Goal: Information Seeking & Learning: Learn about a topic

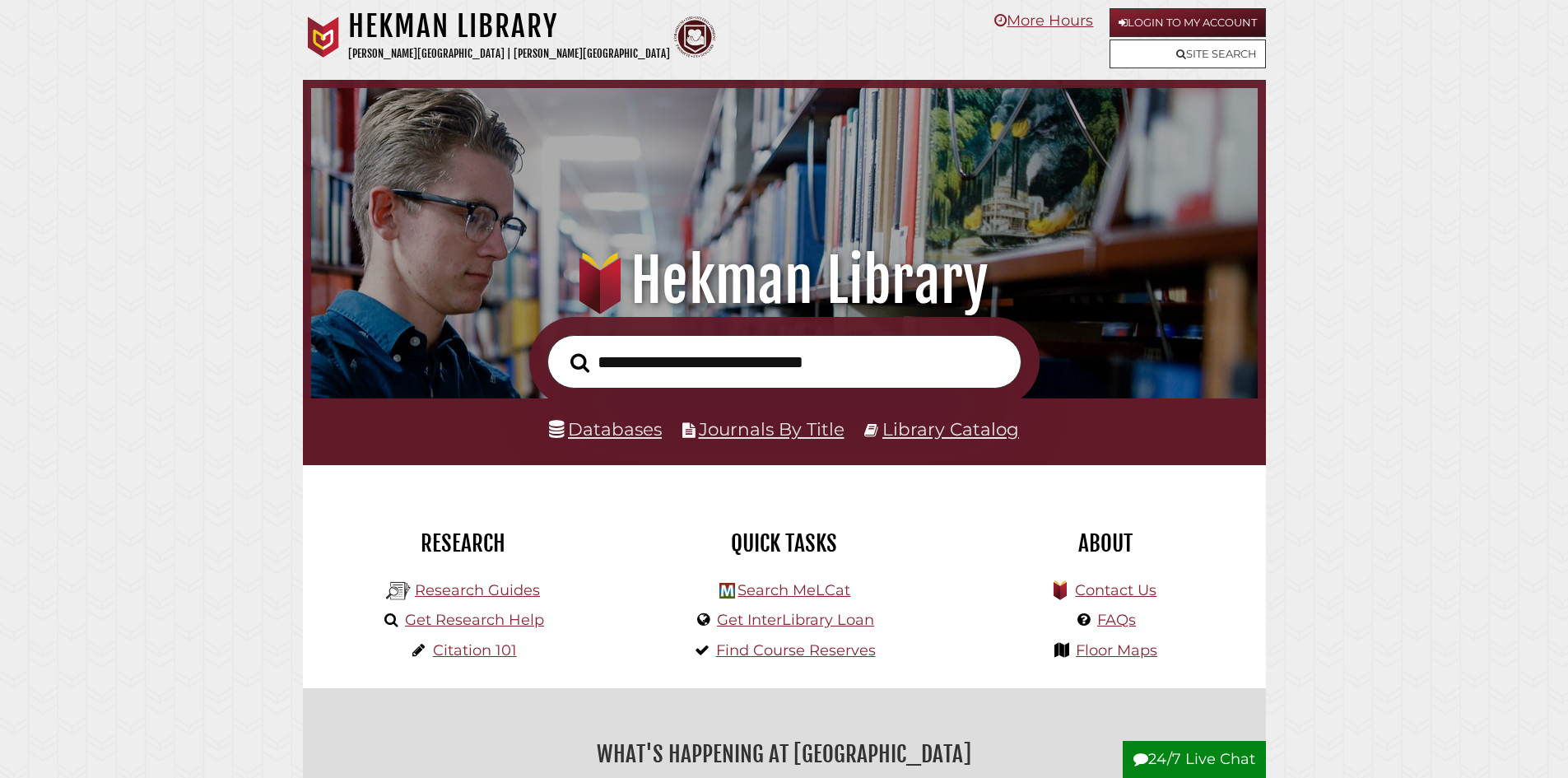
scroll to position [313, 939]
click at [1181, 16] on link "Login to My Account" at bounding box center [1188, 23] width 156 height 29
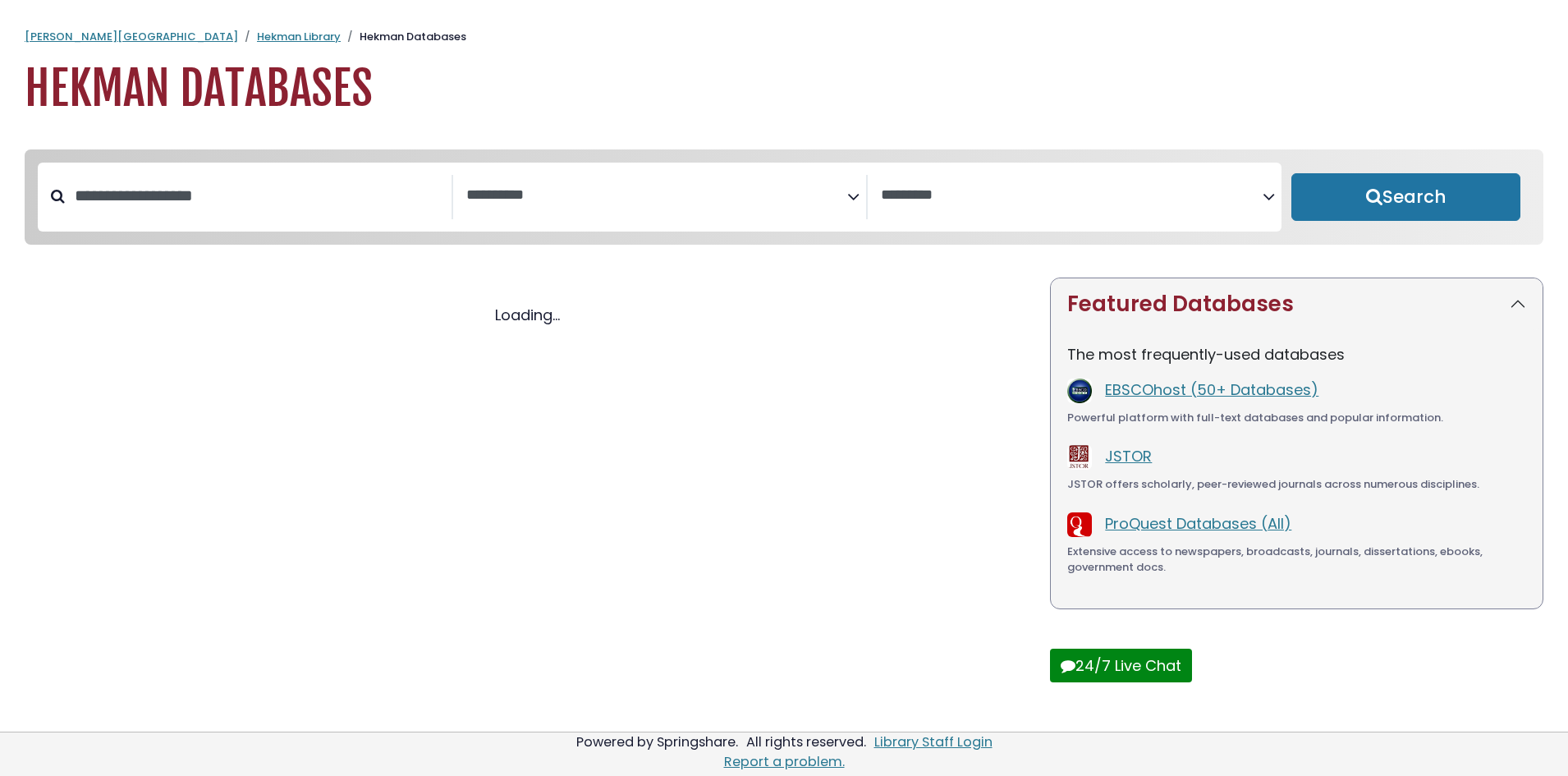
select select "Database Subject Filter"
select select "Database Vendors Filter"
select select "Database Subject Filter"
select select "Database Vendors Filter"
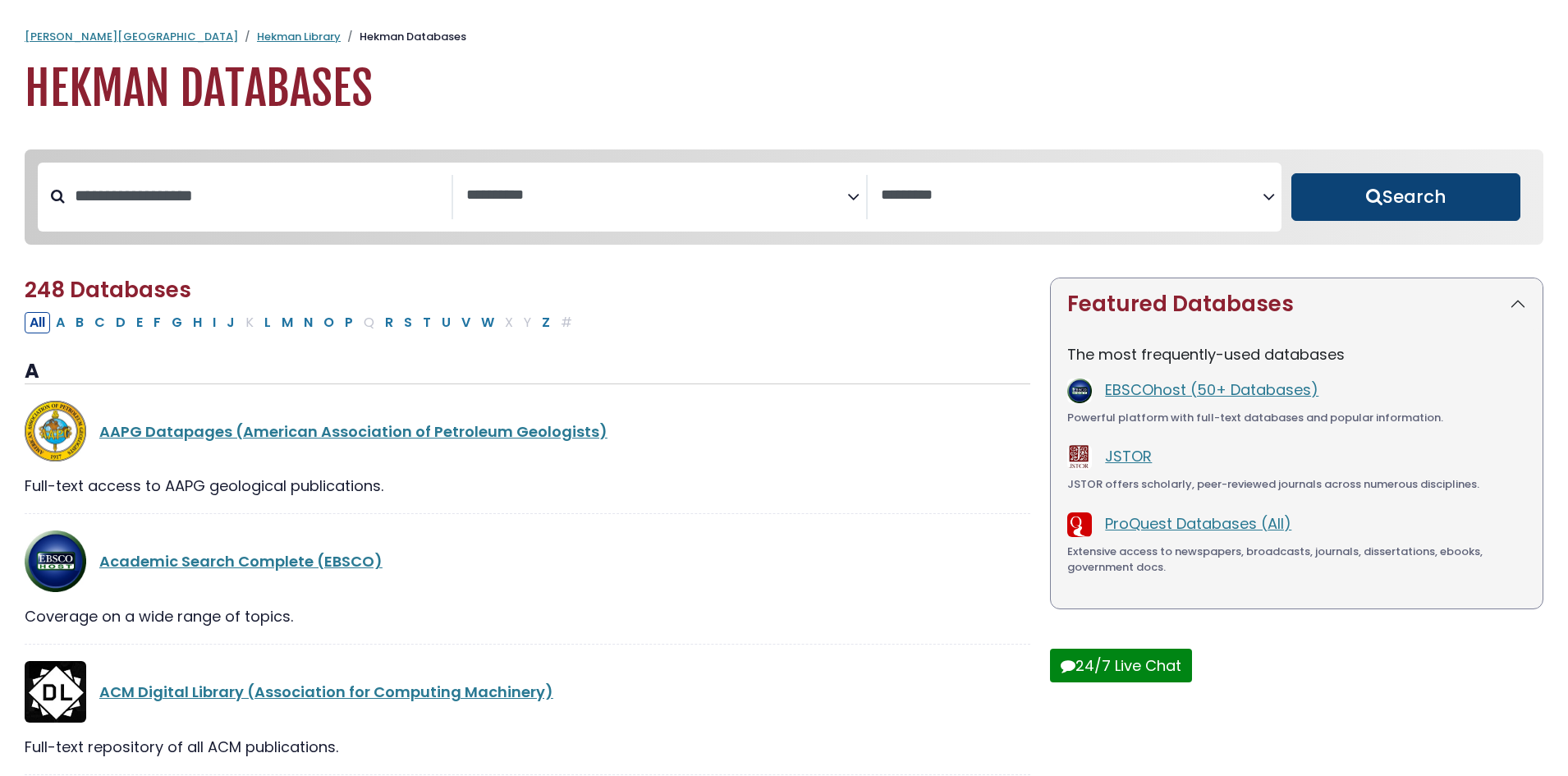
click at [1430, 198] on button "Search" at bounding box center [1407, 197] width 229 height 48
select select "Database Subject Filter"
select select "Database Vendors Filter"
click at [1338, 190] on button "Search" at bounding box center [1407, 197] width 229 height 48
select select "Database Subject Filter"
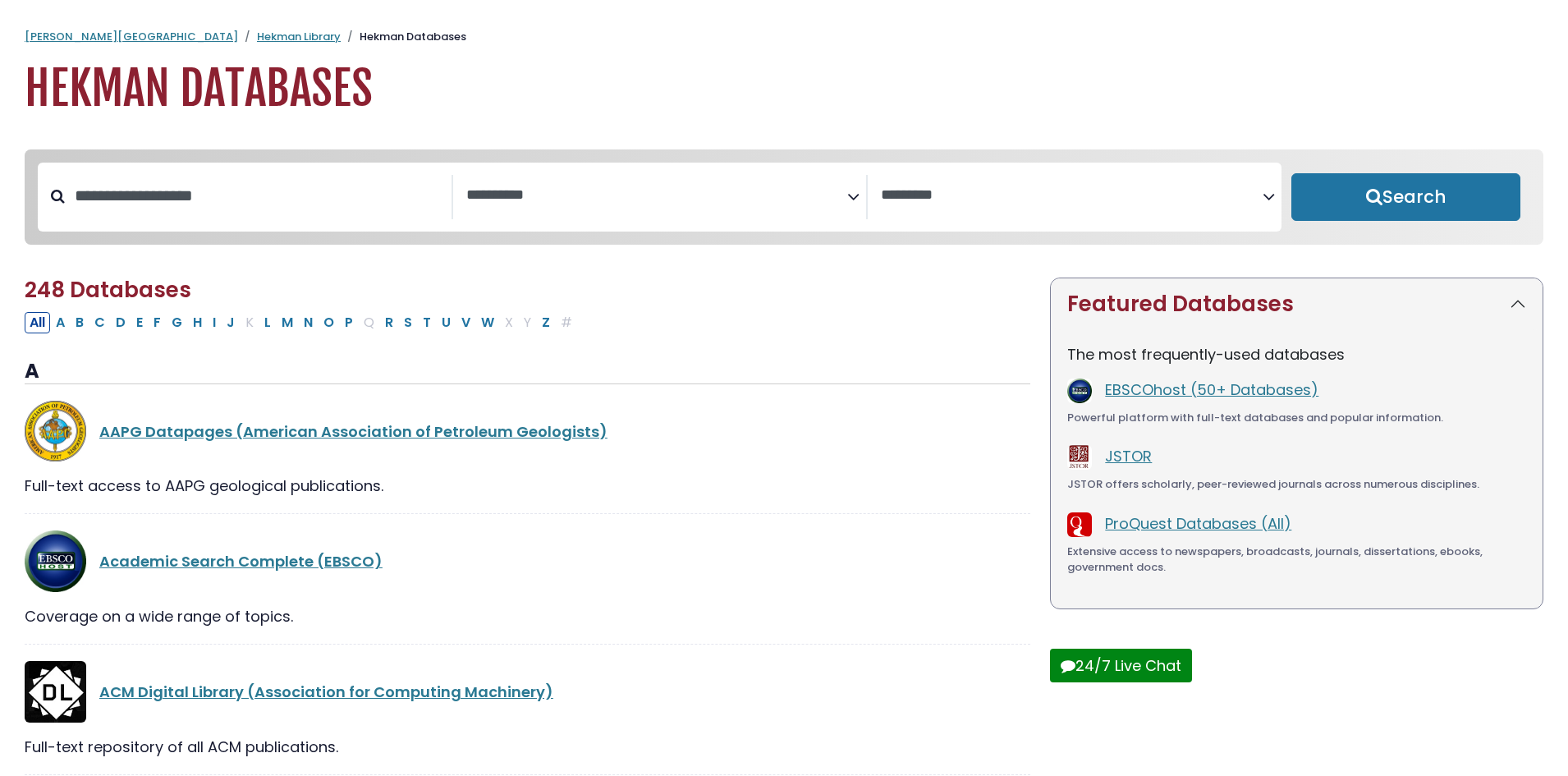
select select "Database Vendors Filter"
click at [299, 209] on input "Search database by title or keyword" at bounding box center [259, 196] width 387 height 27
type input "**********"
click at [1292, 173] on button "Search" at bounding box center [1407, 197] width 229 height 48
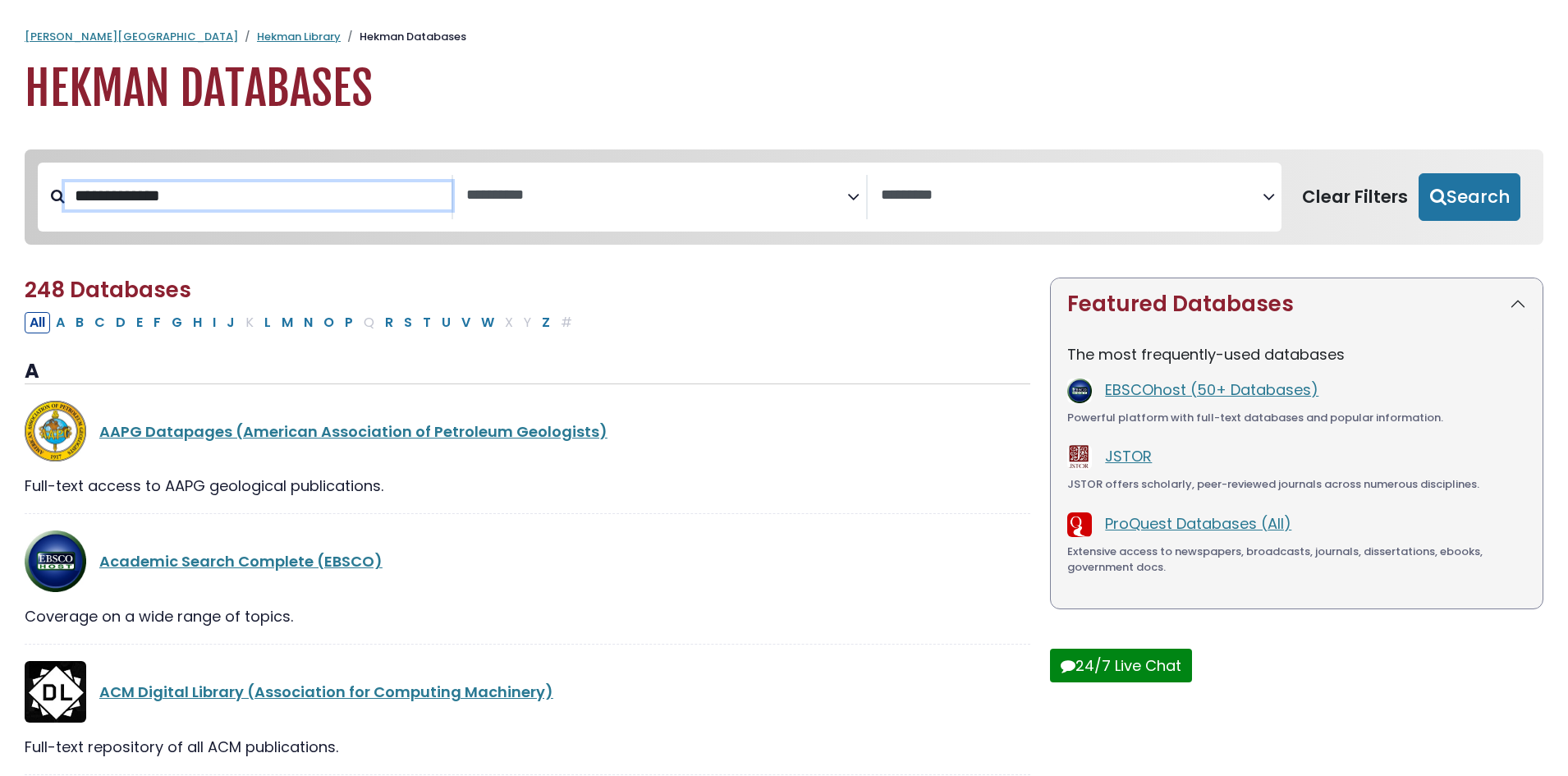
select select "Database Subject Filter"
select select "Database Vendors Filter"
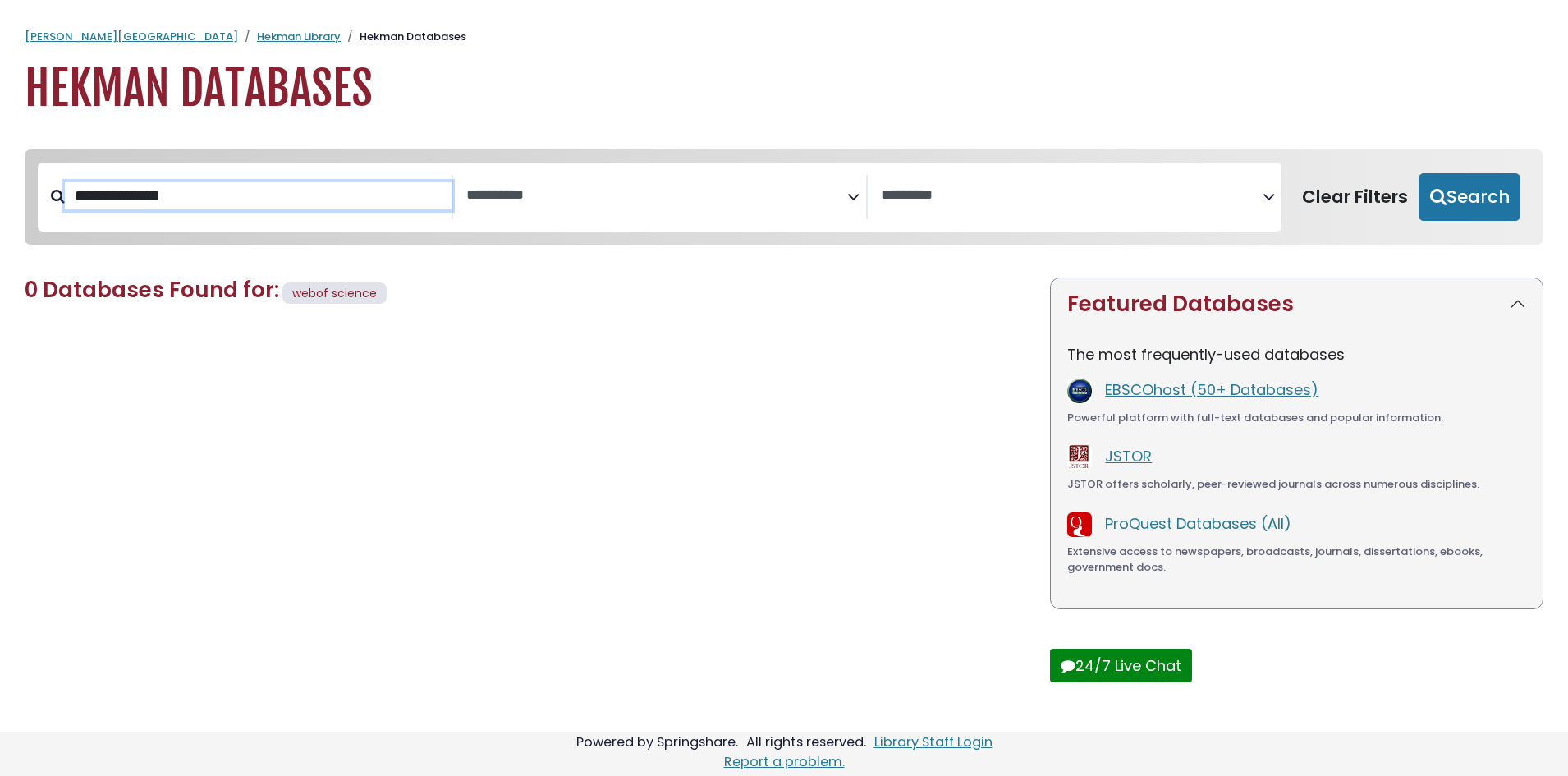
click at [110, 200] on input "**********" at bounding box center [259, 196] width 387 height 27
type input "**********"
click at [1419, 173] on button "Search" at bounding box center [1470, 197] width 102 height 48
select select "Database Subject Filter"
select select "Database Vendors Filter"
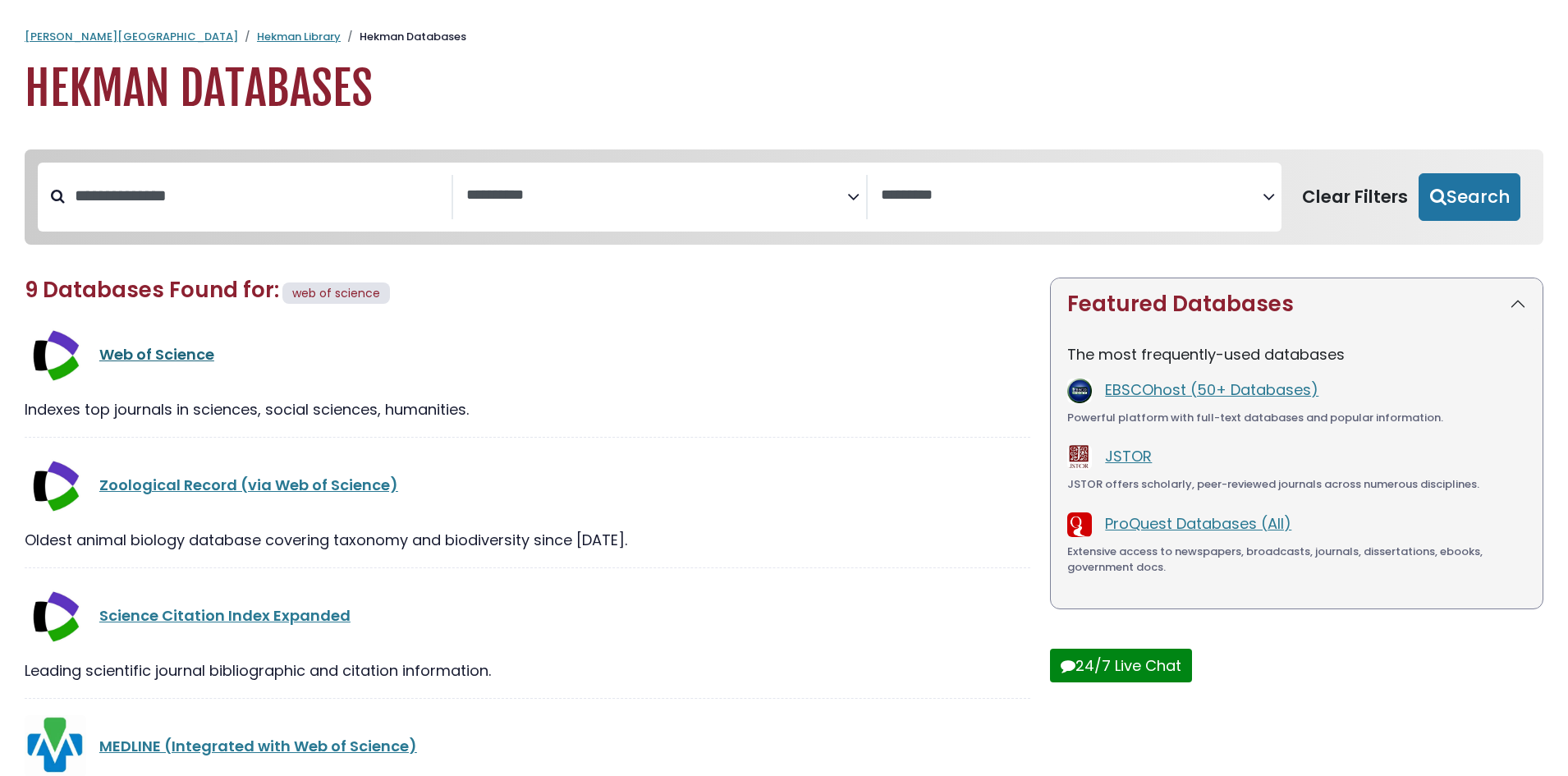
click at [127, 365] on link "Web of Science" at bounding box center [156, 354] width 115 height 21
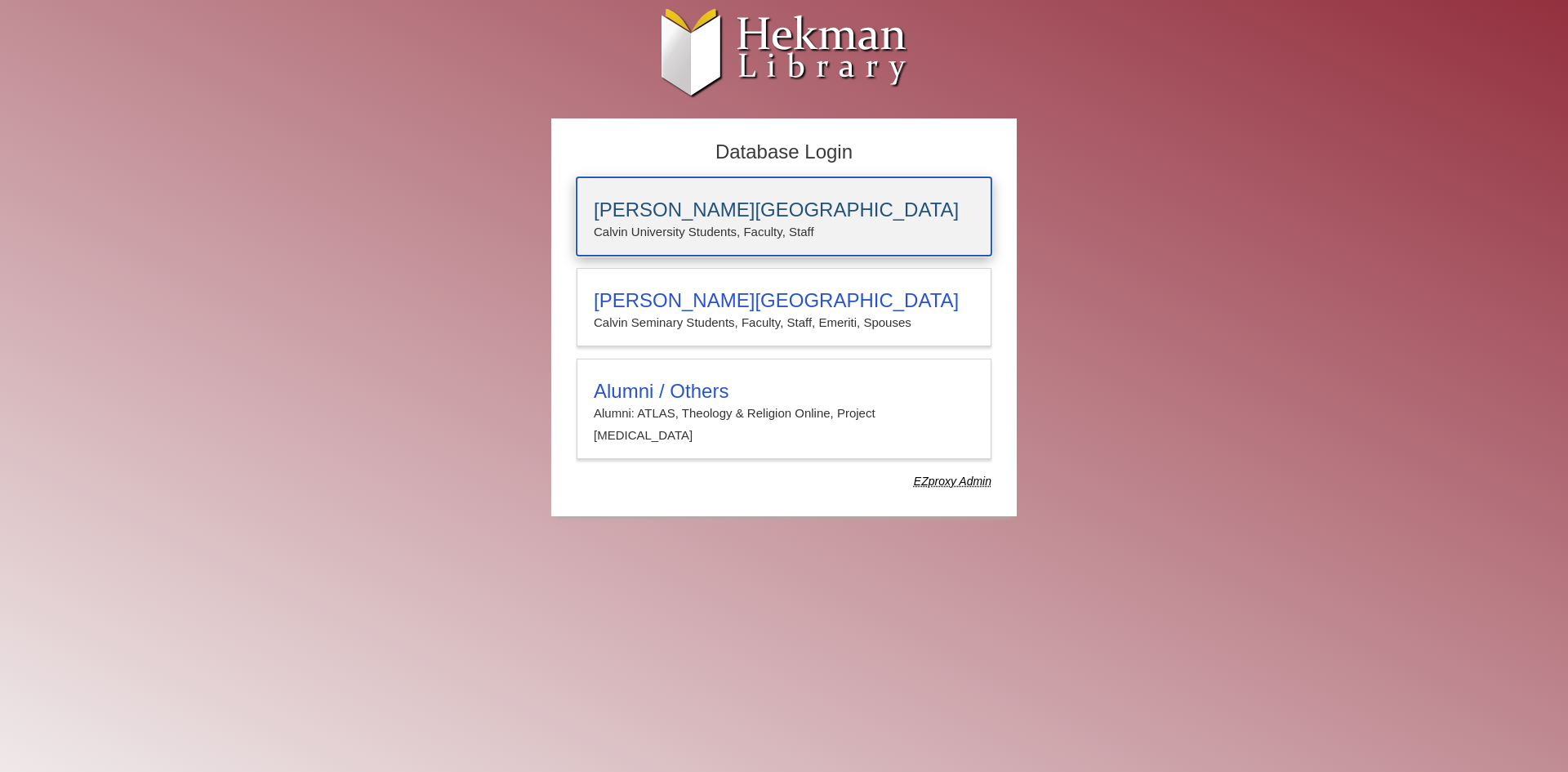
click at [766, 213] on h3 "[PERSON_NAME][GEOGRAPHIC_DATA]" at bounding box center [783, 209] width 380 height 22
